Goal: Task Accomplishment & Management: Manage account settings

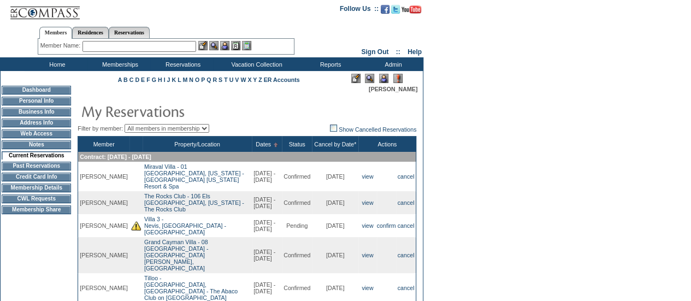
scroll to position [7, 0]
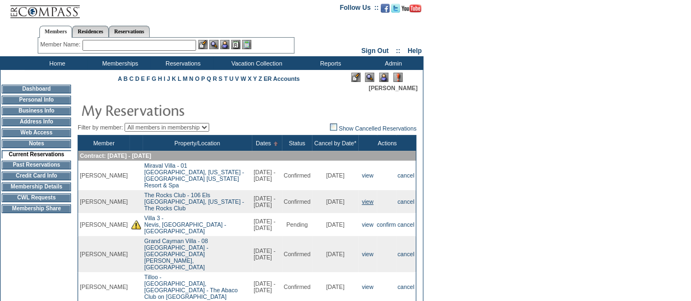
click at [364, 199] on link "view" at bounding box center [366, 201] width 11 height 7
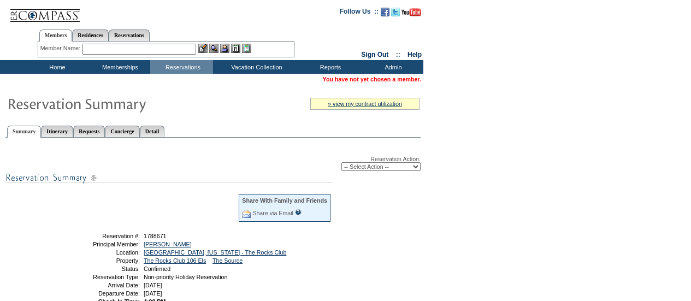
scroll to position [10, 0]
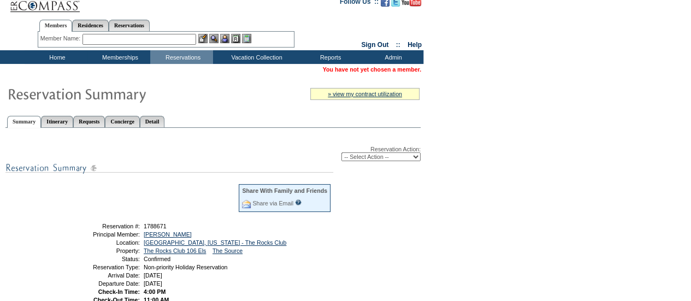
click at [377, 158] on select "-- Select Action -- Modify Reservation Dates Modify Reservation Cost Modify Occ…" at bounding box center [380, 156] width 79 height 9
select select "ChangeDates"
click at [341, 152] on select "-- Select Action -- Modify Reservation Dates Modify Reservation Cost Modify Occ…" at bounding box center [380, 156] width 79 height 9
